Goal: Task Accomplishment & Management: Complete application form

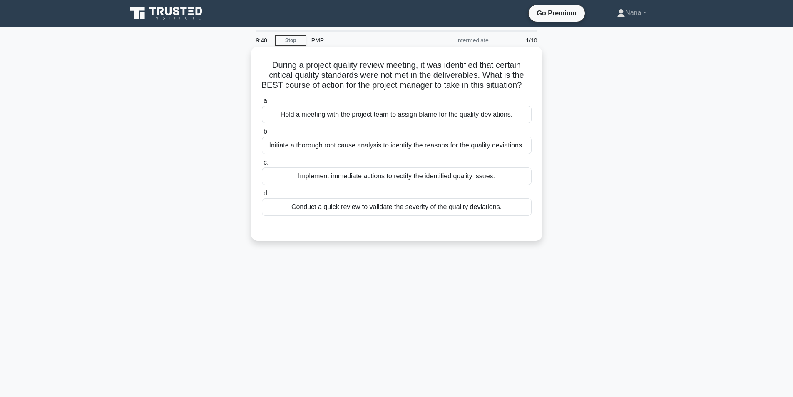
click at [471, 154] on div "Initiate a thorough root cause analysis to identify the reasons for the quality…" at bounding box center [397, 144] width 270 height 17
click at [262, 134] on input "b. Initiate a thorough root cause analysis to identify the reasons for the qual…" at bounding box center [262, 131] width 0 height 5
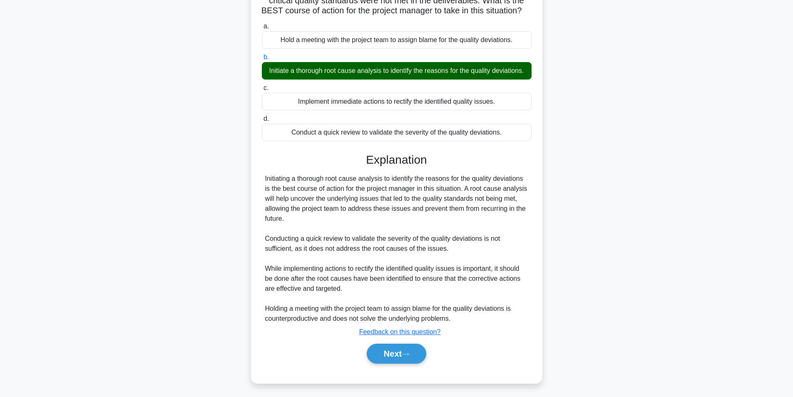
scroll to position [97, 0]
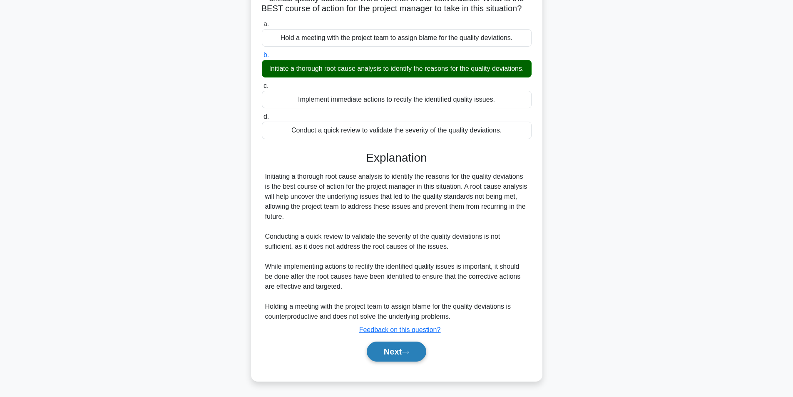
click at [377, 349] on button "Next" at bounding box center [396, 351] width 59 height 20
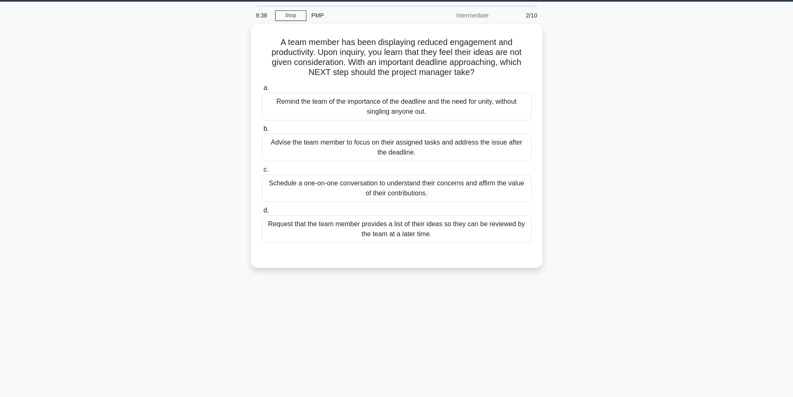
scroll to position [0, 0]
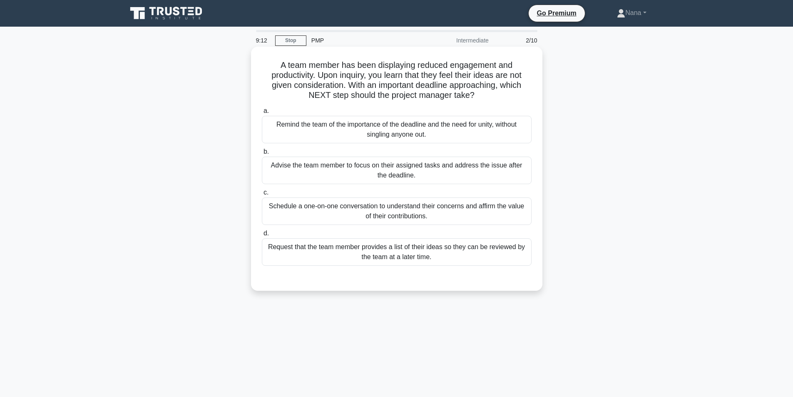
click at [509, 213] on div "Schedule a one-on-one conversation to understand their concerns and affirm the …" at bounding box center [397, 210] width 270 height 27
click at [262, 195] on input "c. Schedule a one-on-one conversation to understand their concerns and affirm t…" at bounding box center [262, 192] width 0 height 5
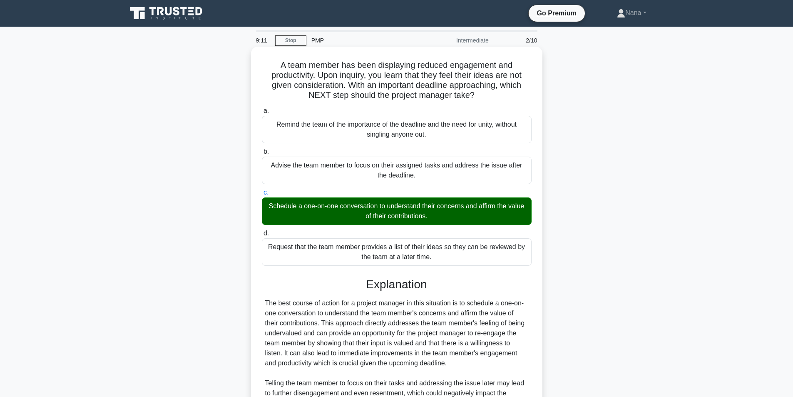
scroll to position [127, 0]
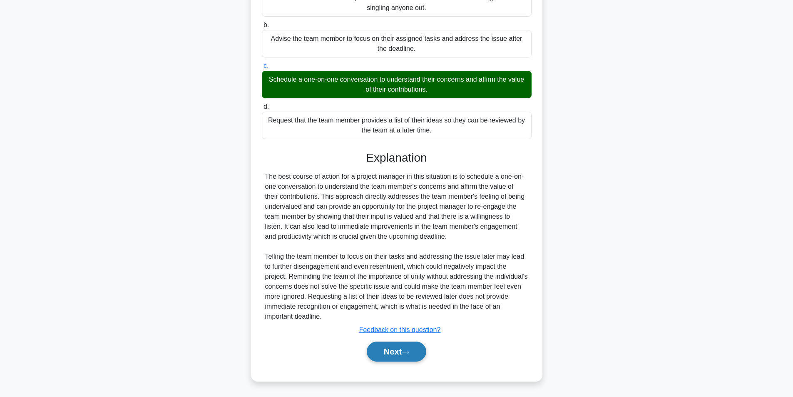
click at [399, 355] on button "Next" at bounding box center [396, 351] width 59 height 20
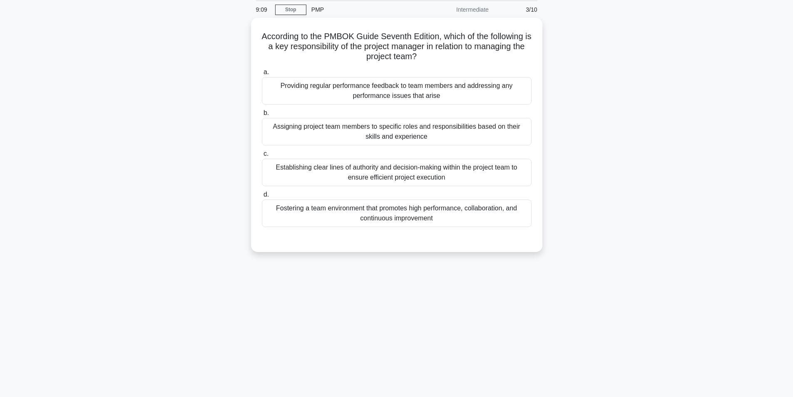
scroll to position [0, 0]
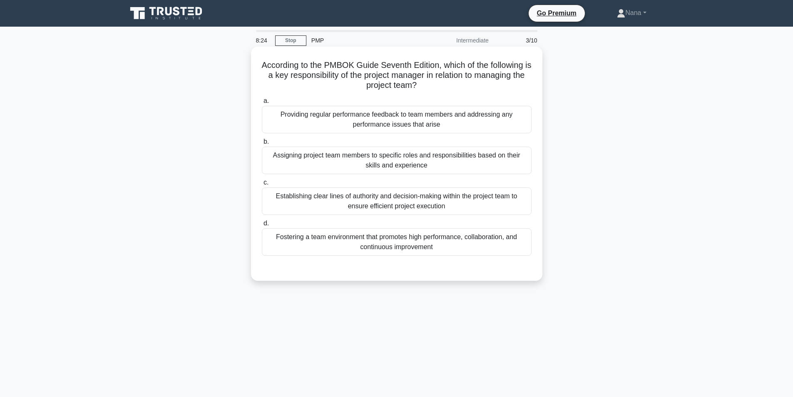
click at [491, 247] on div "Fostering a team environment that promotes high performance, collaboration, and…" at bounding box center [397, 241] width 270 height 27
click at [262, 226] on input "d. Fostering a team environment that promotes high performance, collaboration, …" at bounding box center [262, 223] width 0 height 5
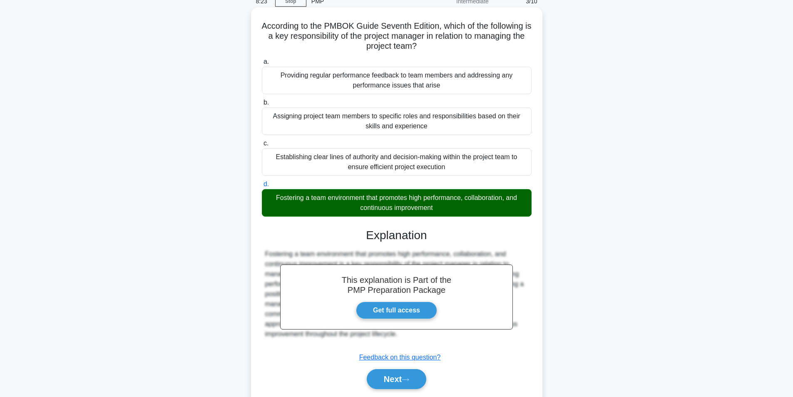
scroll to position [67, 0]
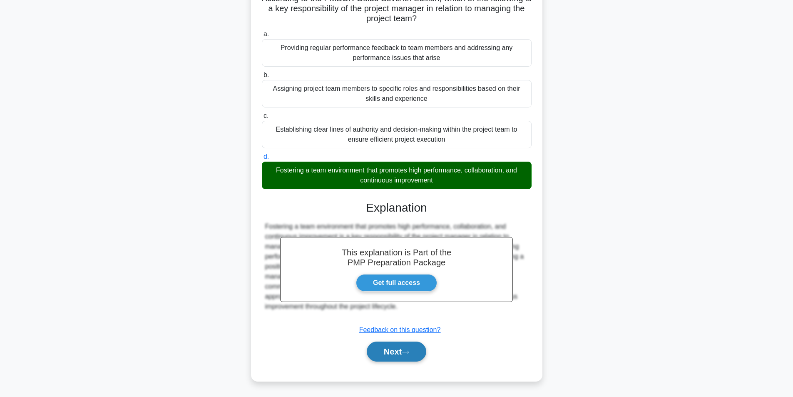
click at [380, 352] on button "Next" at bounding box center [396, 351] width 59 height 20
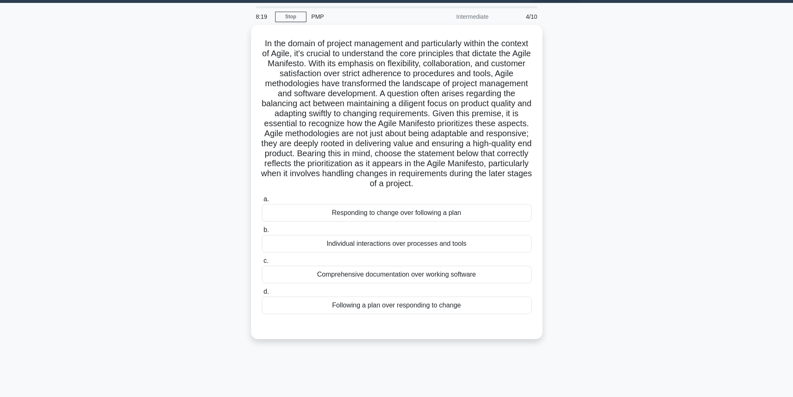
scroll to position [0, 0]
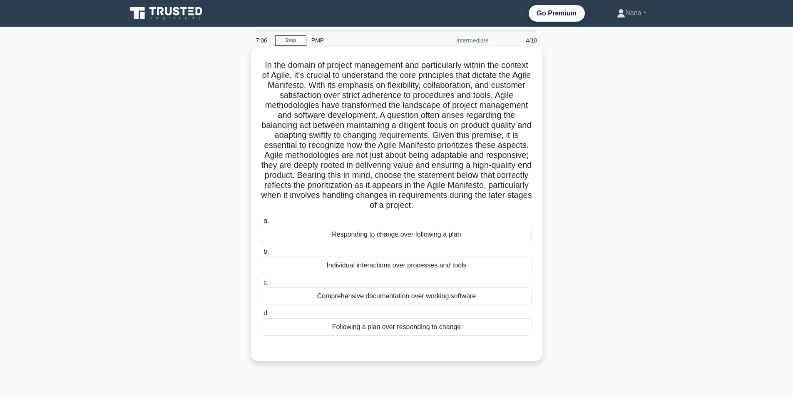
click at [444, 273] on div "Individual interactions over processes and tools" at bounding box center [397, 264] width 270 height 17
click at [482, 274] on div "Individual interactions over processes and tools" at bounding box center [397, 264] width 270 height 17
click at [262, 254] on input "b. Individual interactions over processes and tools" at bounding box center [262, 251] width 0 height 5
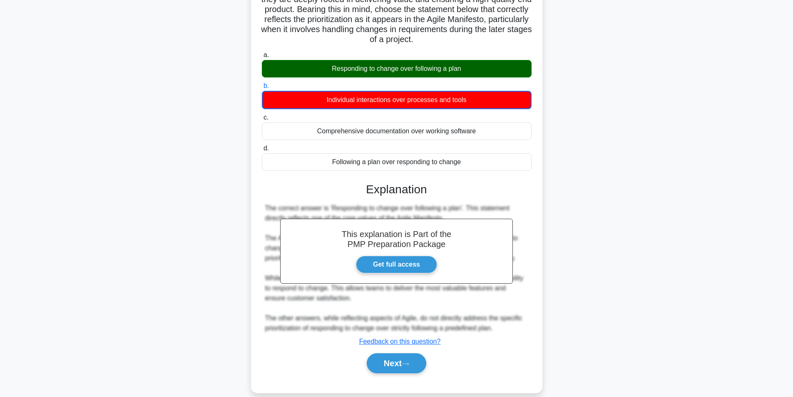
scroll to position [166, 0]
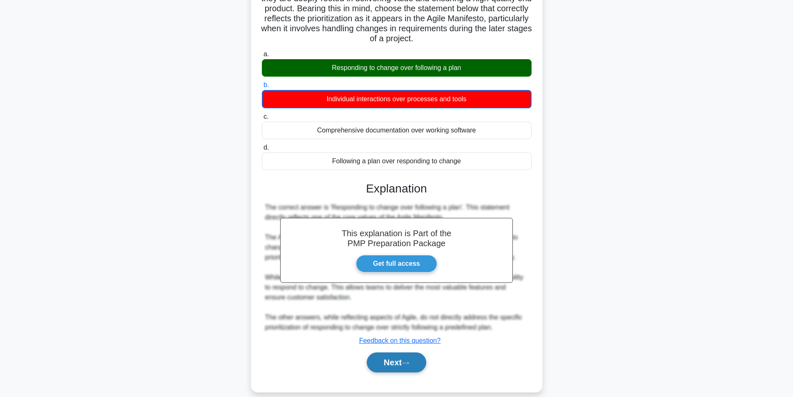
click at [386, 372] on button "Next" at bounding box center [396, 362] width 59 height 20
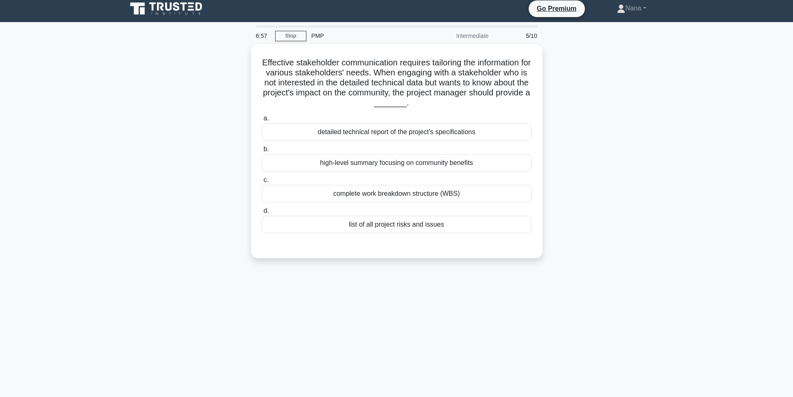
scroll to position [0, 0]
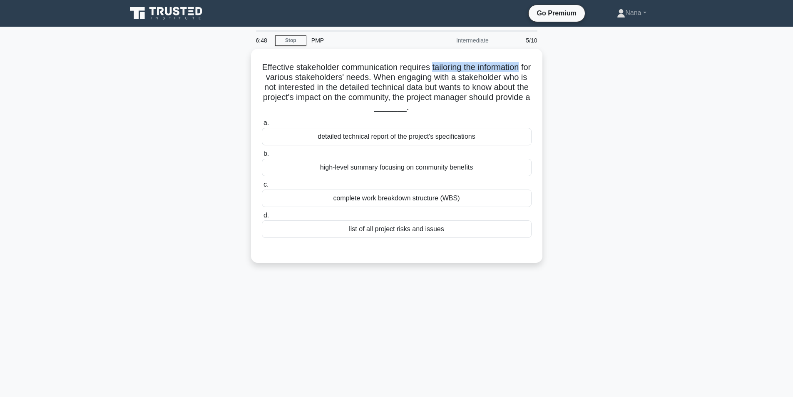
drag, startPoint x: 436, startPoint y: 63, endPoint x: 576, endPoint y: 36, distance: 142.0
click at [534, 64] on div "Effective stakeholder communication requires tailoring the information for vari…" at bounding box center [396, 155] width 285 height 207
copy h5 "tailoring the information"
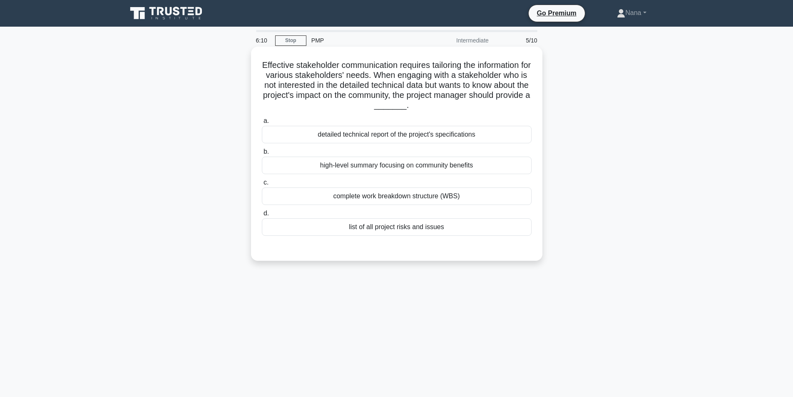
click at [458, 199] on div "complete work breakdown structure (WBS)" at bounding box center [397, 195] width 270 height 17
click at [262, 185] on input "c. complete work breakdown structure (WBS)" at bounding box center [262, 182] width 0 height 5
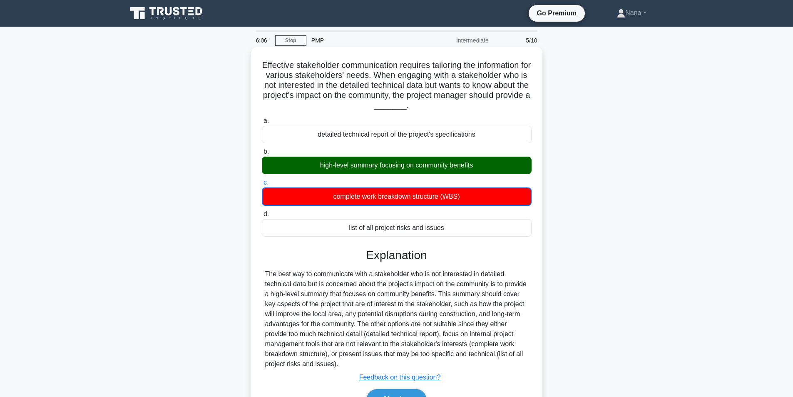
scroll to position [53, 0]
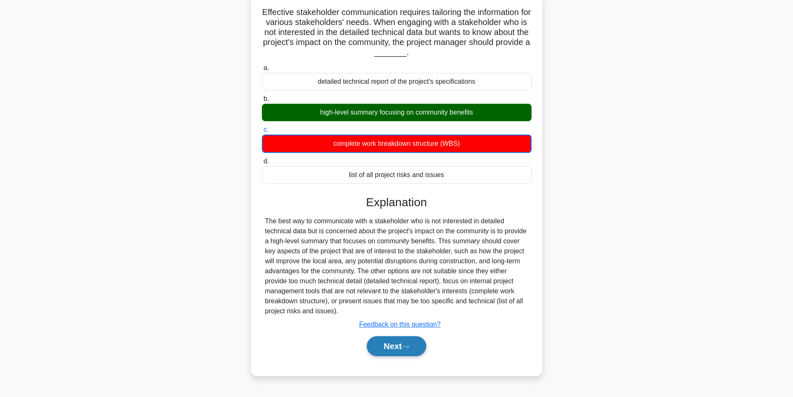
click at [415, 347] on button "Next" at bounding box center [396, 346] width 59 height 20
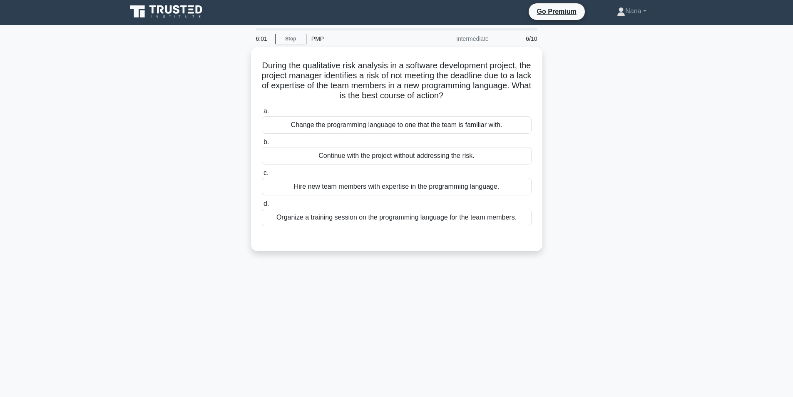
scroll to position [0, 0]
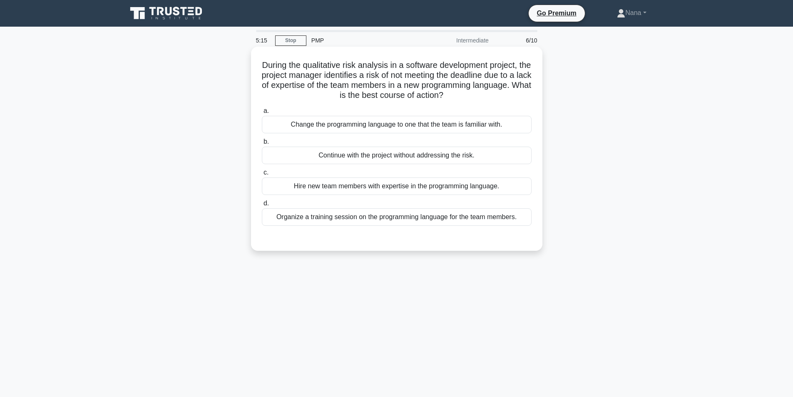
click at [387, 191] on div "Hire new team members with expertise in the programming language." at bounding box center [397, 185] width 270 height 17
click at [262, 175] on input "c. Hire new team members with expertise in the programming language." at bounding box center [262, 172] width 0 height 5
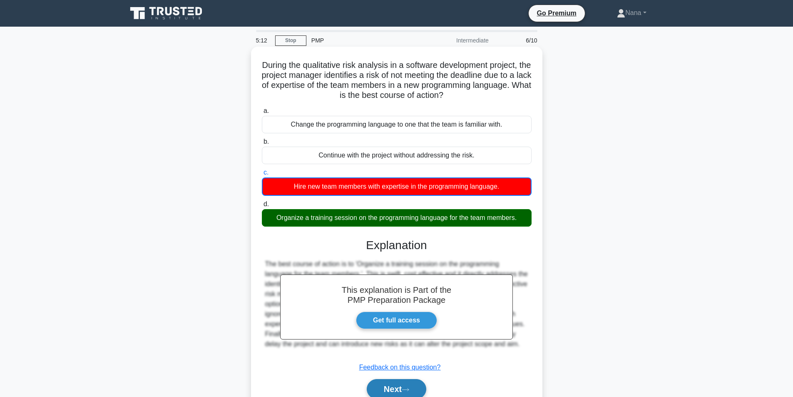
scroll to position [53, 0]
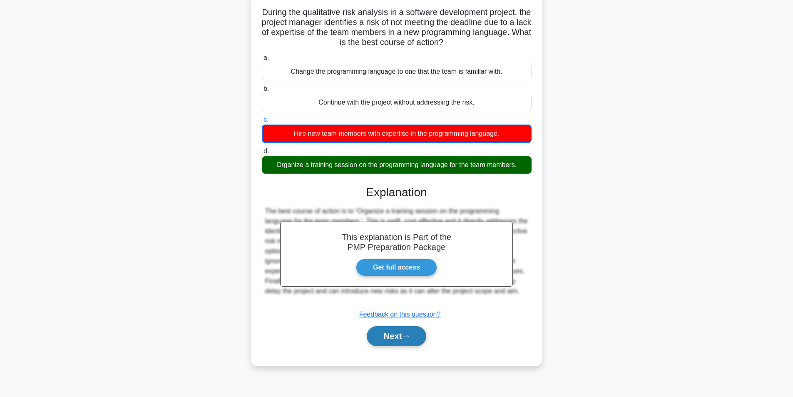
click at [405, 335] on icon at bounding box center [404, 336] width 7 height 5
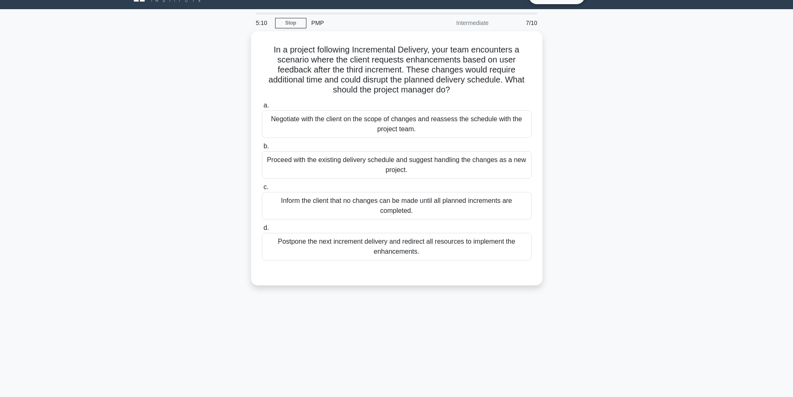
scroll to position [0, 0]
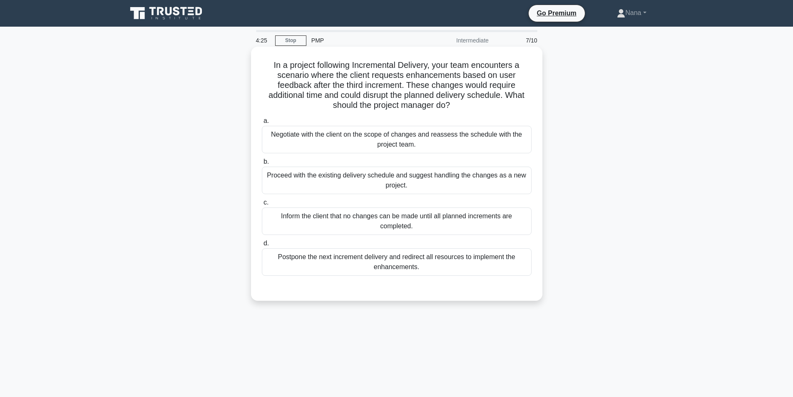
click at [461, 153] on div "Negotiate with the client on the scope of changes and reassess the schedule wit…" at bounding box center [397, 139] width 270 height 27
click at [262, 124] on input "a. Negotiate with the client on the scope of changes and reassess the schedule …" at bounding box center [262, 120] width 0 height 5
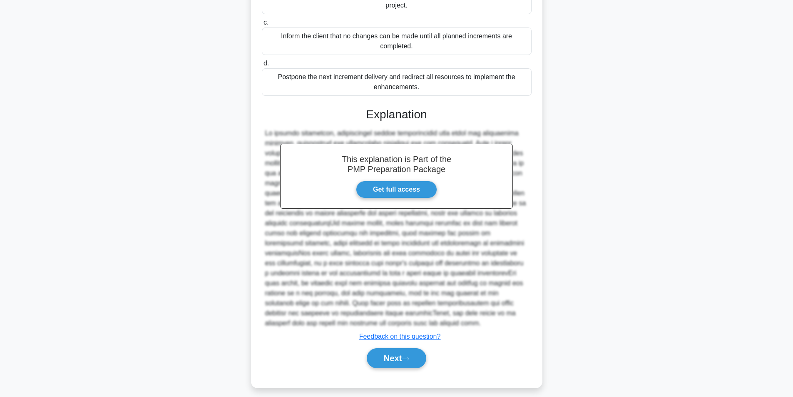
scroll to position [187, 0]
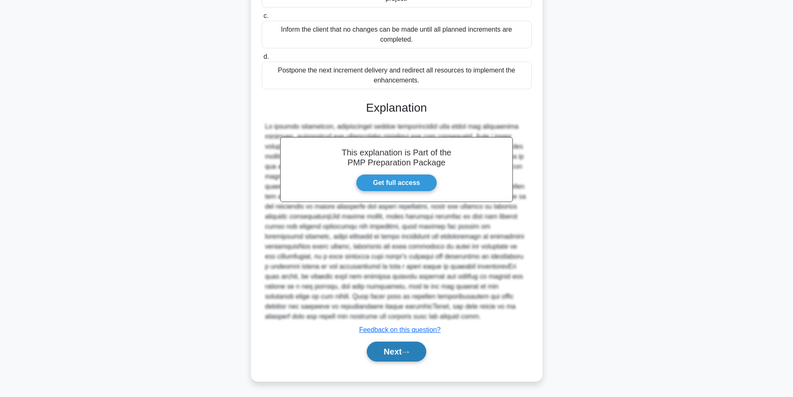
drag, startPoint x: 383, startPoint y: 362, endPoint x: 386, endPoint y: 353, distance: 9.6
click at [385, 357] on div "Next" at bounding box center [397, 351] width 270 height 27
click at [386, 353] on button "Next" at bounding box center [396, 351] width 59 height 20
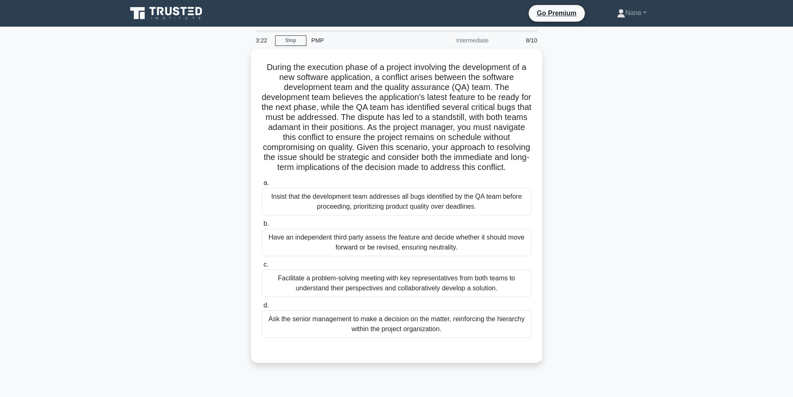
scroll to position [42, 0]
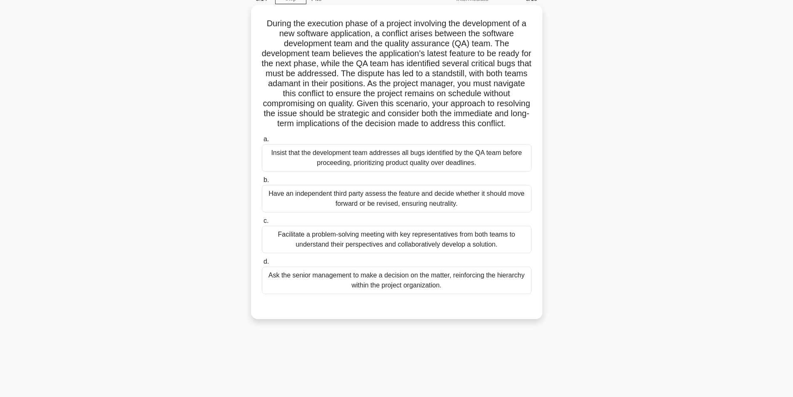
click at [454, 253] on div "Facilitate a problem-solving meeting with key representatives from both teams t…" at bounding box center [397, 239] width 270 height 27
click at [262, 223] on input "c. Facilitate a problem-solving meeting with key representatives from both team…" at bounding box center [262, 220] width 0 height 5
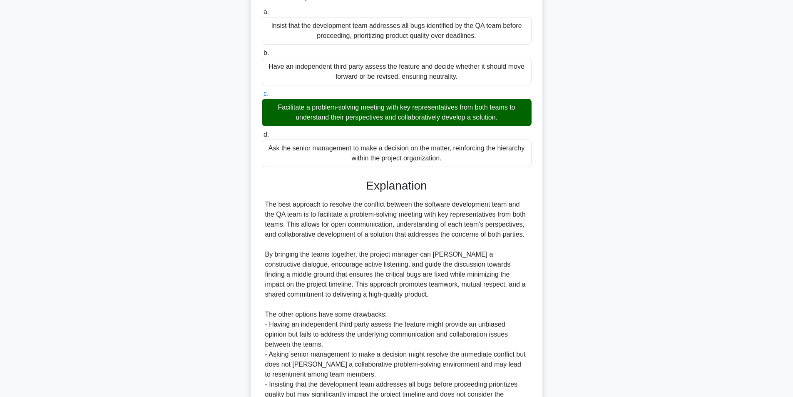
scroll to position [277, 0]
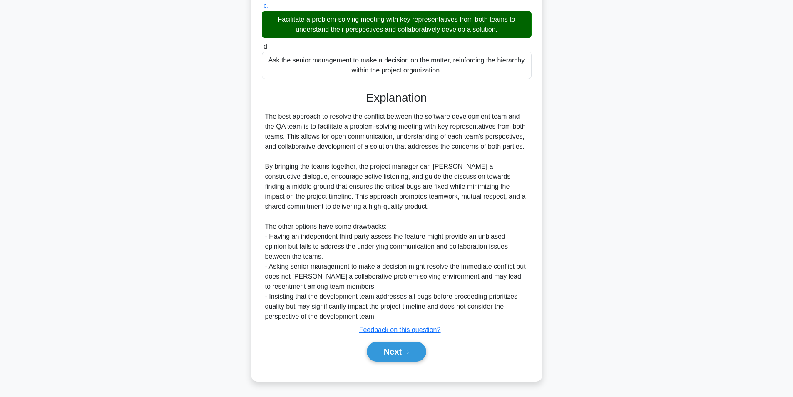
drag, startPoint x: 418, startPoint y: 349, endPoint x: 438, endPoint y: 348, distance: 20.4
click at [419, 349] on button "Next" at bounding box center [396, 351] width 59 height 20
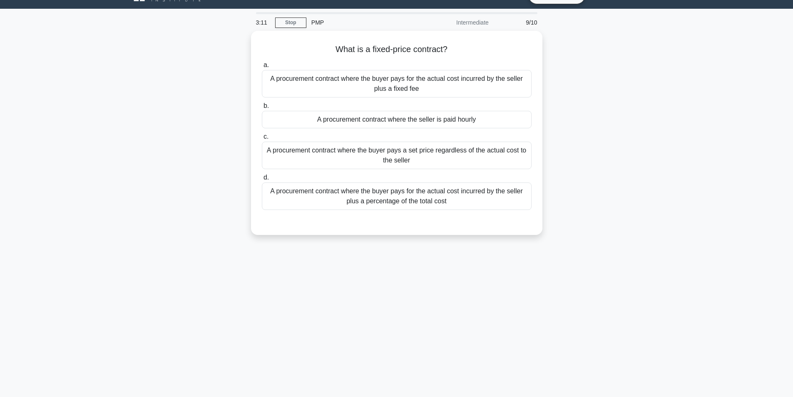
scroll to position [0, 0]
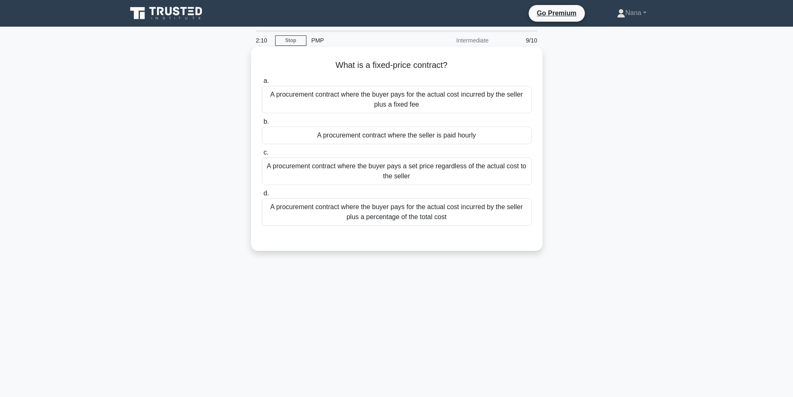
click at [393, 215] on div "A procurement contract where the buyer pays for the actual cost incurred by the…" at bounding box center [397, 211] width 270 height 27
click at [262, 196] on input "d. A procurement contract where the buyer pays for the actual cost incurred by …" at bounding box center [262, 193] width 0 height 5
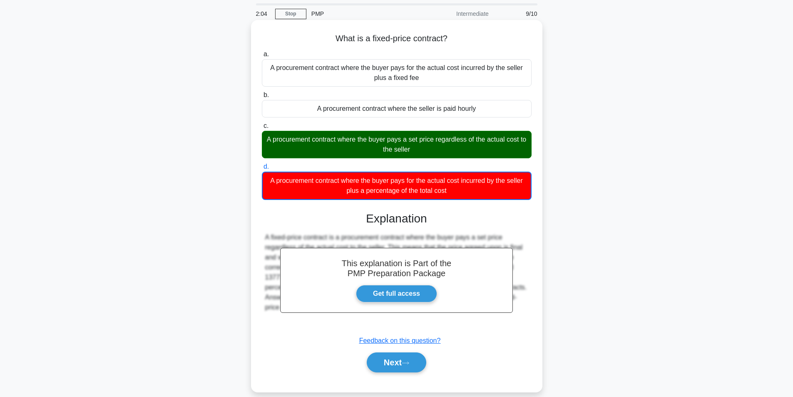
scroll to position [53, 0]
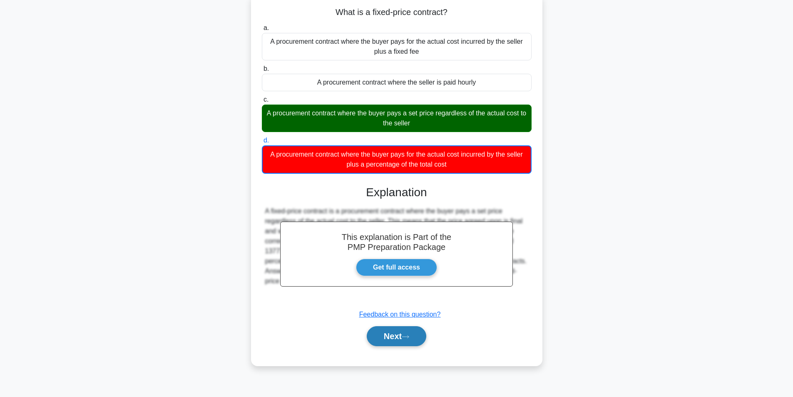
click at [383, 337] on button "Next" at bounding box center [396, 336] width 59 height 20
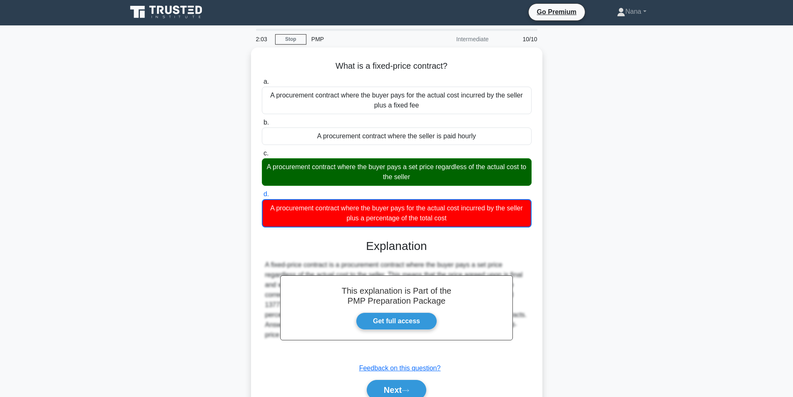
scroll to position [0, 0]
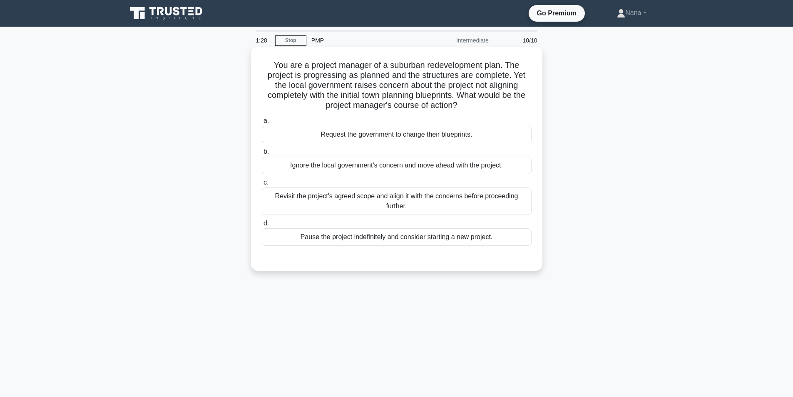
click at [449, 201] on div "Revisit the project's agreed scope and align it with the concerns before procee…" at bounding box center [397, 200] width 270 height 27
click at [262, 185] on input "c. Revisit the project's agreed scope and align it with the concerns before pro…" at bounding box center [262, 182] width 0 height 5
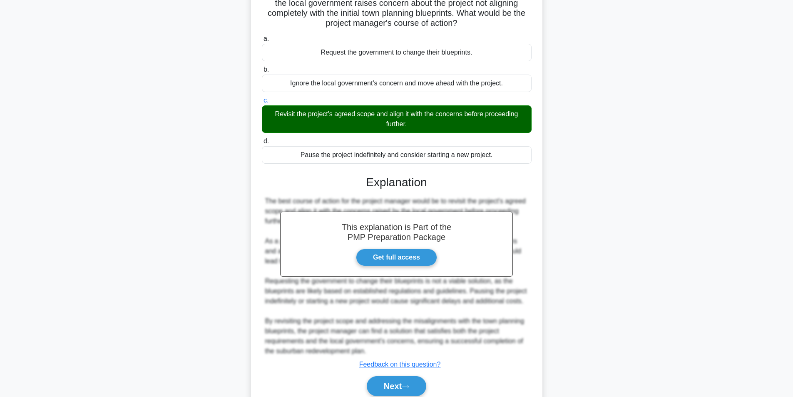
scroll to position [117, 0]
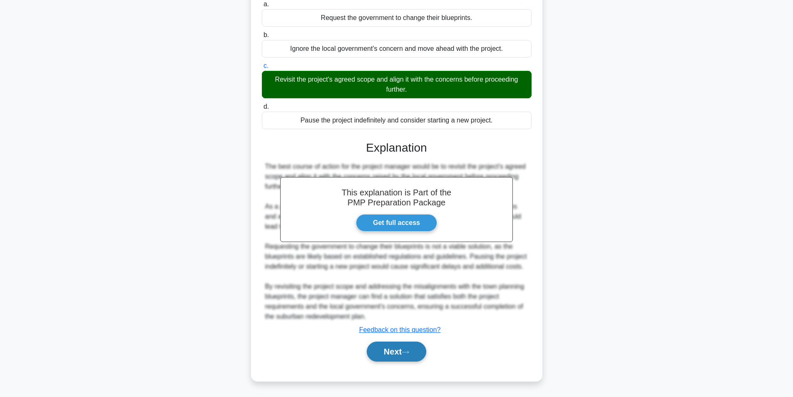
click at [400, 347] on button "Next" at bounding box center [396, 351] width 59 height 20
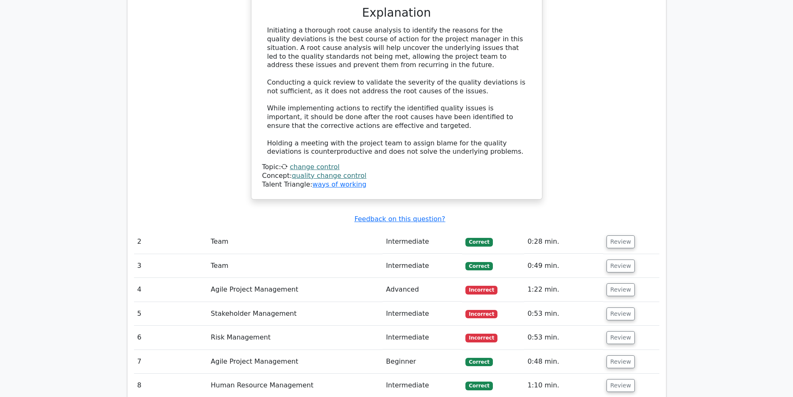
scroll to position [999, 0]
